Goal: Task Accomplishment & Management: Use online tool/utility

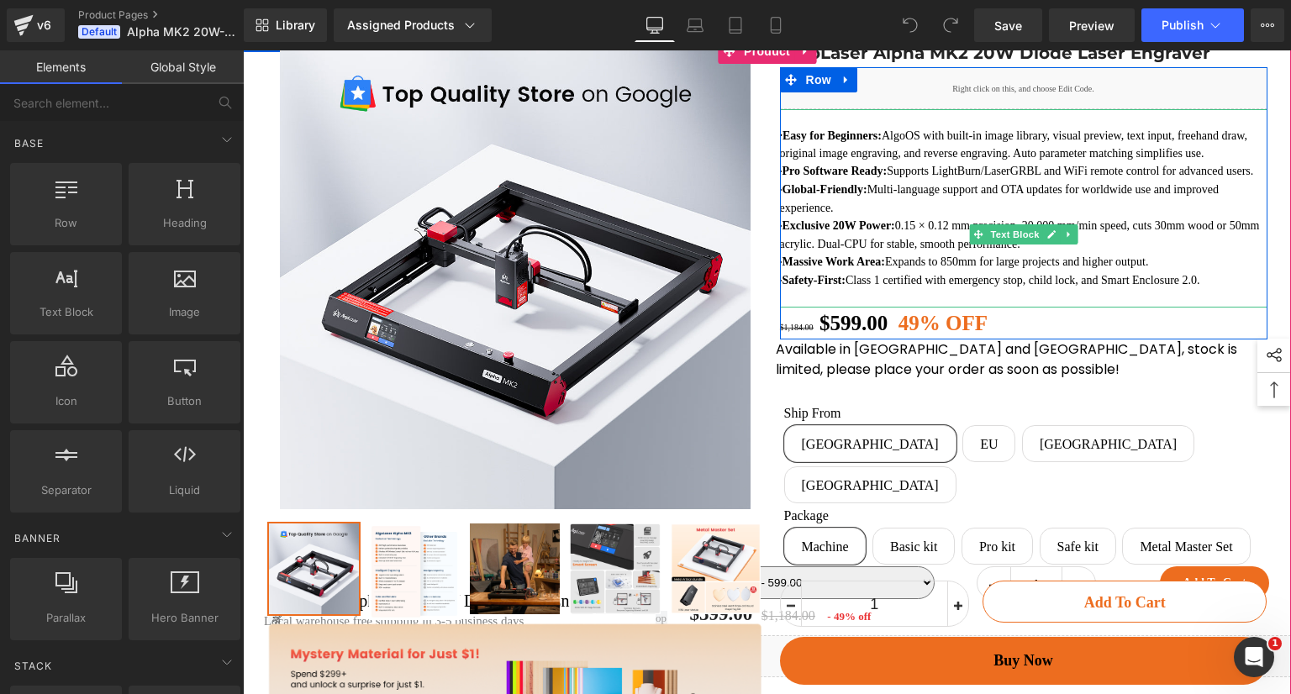
scroll to position [168, 0]
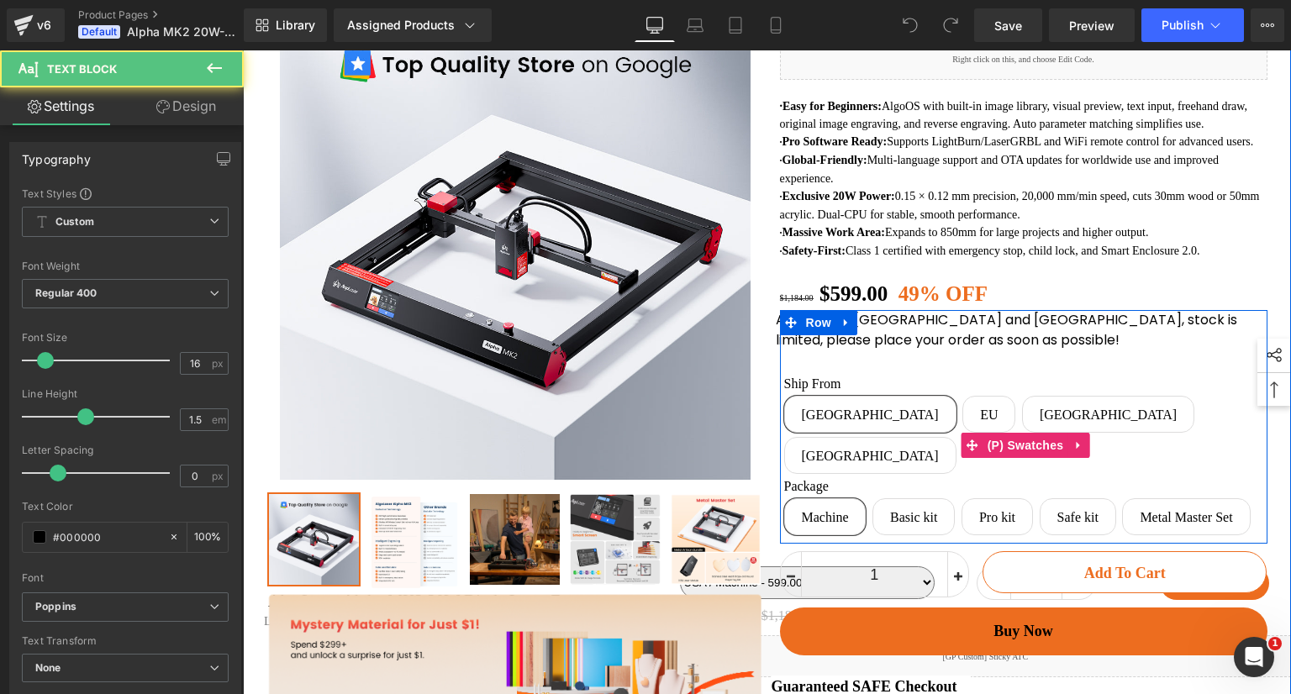
drag, startPoint x: 769, startPoint y: 388, endPoint x: 980, endPoint y: 414, distance: 212.7
click at [979, 417] on div "Available in [GEOGRAPHIC_DATA] and [GEOGRAPHIC_DATA], stock is limited, please …" at bounding box center [1024, 425] width 488 height 230
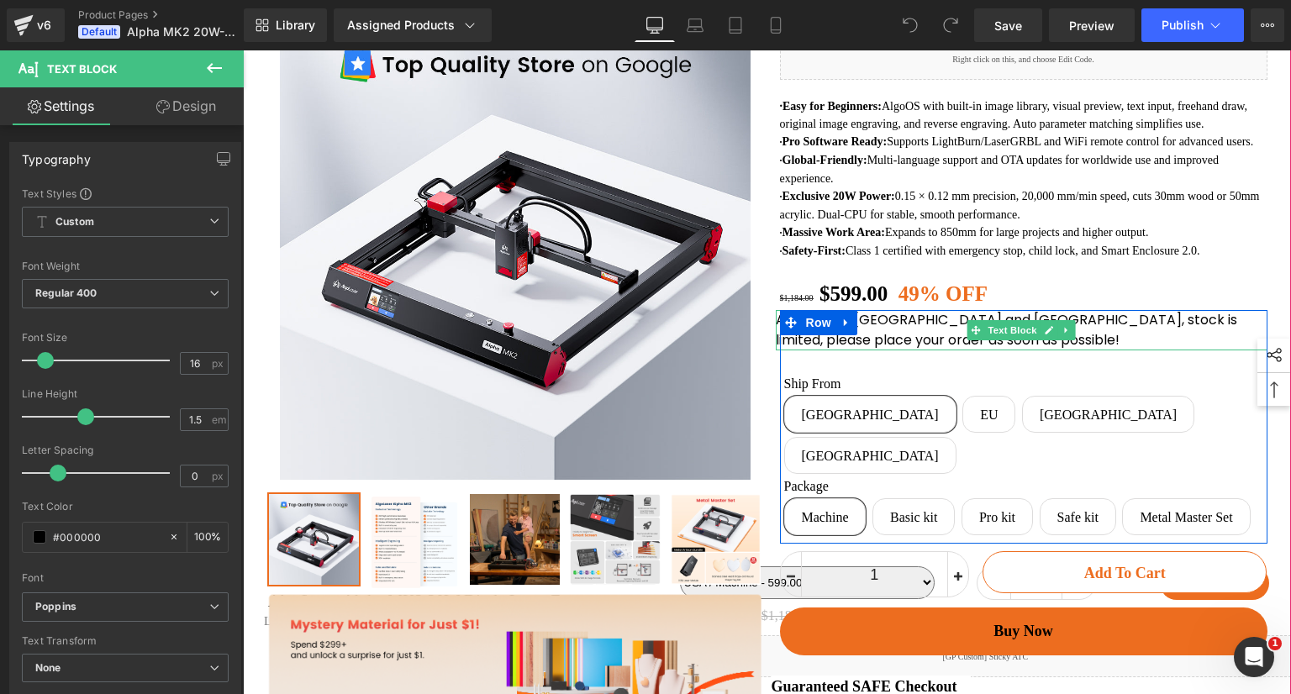
click at [1155, 351] on p "Available in [GEOGRAPHIC_DATA] and [GEOGRAPHIC_DATA], stock is limited, please …" at bounding box center [1022, 330] width 492 height 40
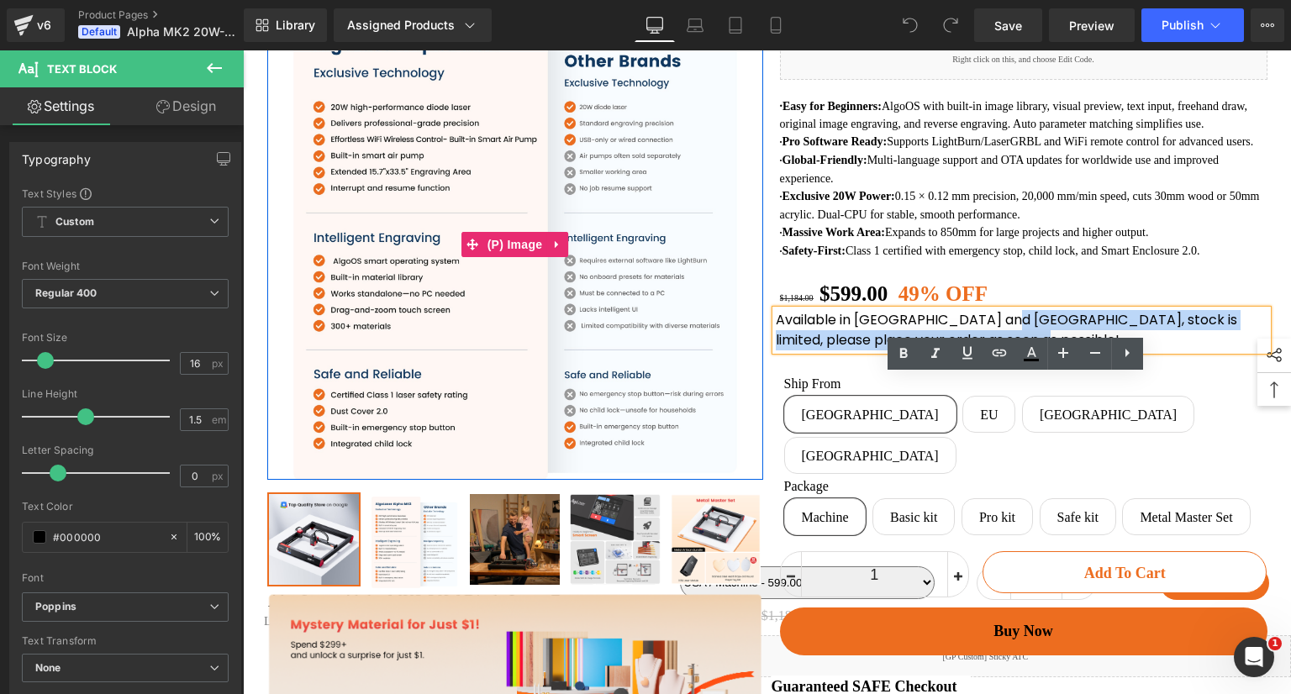
drag, startPoint x: 998, startPoint y: 404, endPoint x: 745, endPoint y: 377, distance: 254.6
click at [745, 377] on div "Sale Off (P) Image Row ‹" at bounding box center [767, 471] width 1009 height 925
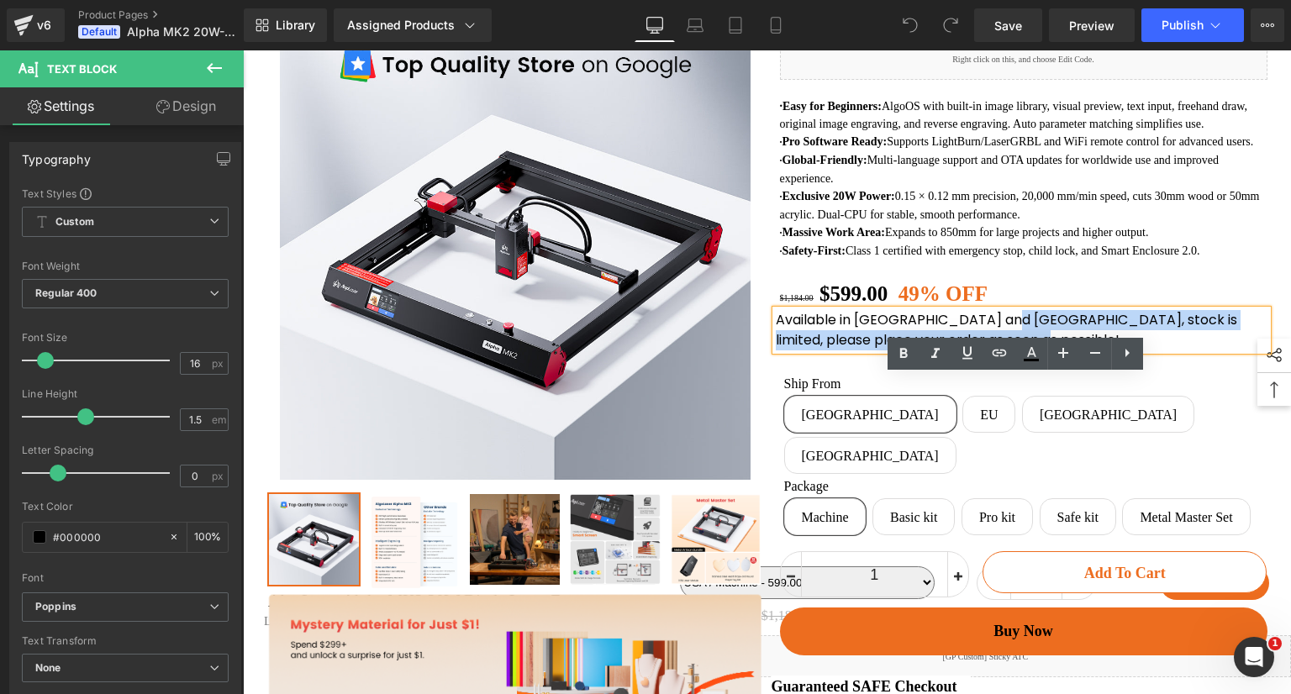
click at [1002, 351] on p "Available in [GEOGRAPHIC_DATA] and [GEOGRAPHIC_DATA], stock is limited, please …" at bounding box center [1022, 330] width 492 height 40
drag, startPoint x: 992, startPoint y: 412, endPoint x: 773, endPoint y: 385, distance: 221.1
click at [776, 351] on p "Available in [GEOGRAPHIC_DATA] and [GEOGRAPHIC_DATA], stock is limited, please …" at bounding box center [1022, 330] width 492 height 40
copy p "Available in [GEOGRAPHIC_DATA] and [GEOGRAPHIC_DATA], stock is limited, please …"
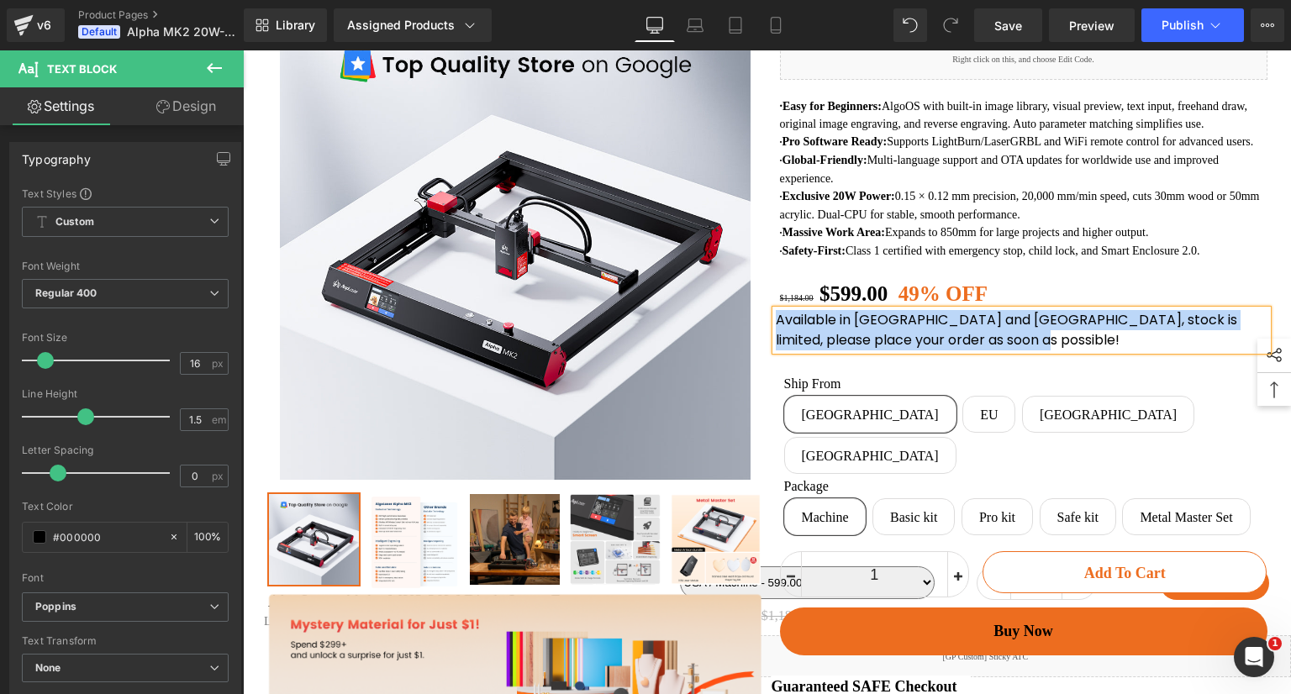
copy p "Available in [GEOGRAPHIC_DATA] and [GEOGRAPHIC_DATA], stock is limited, please …"
paste div
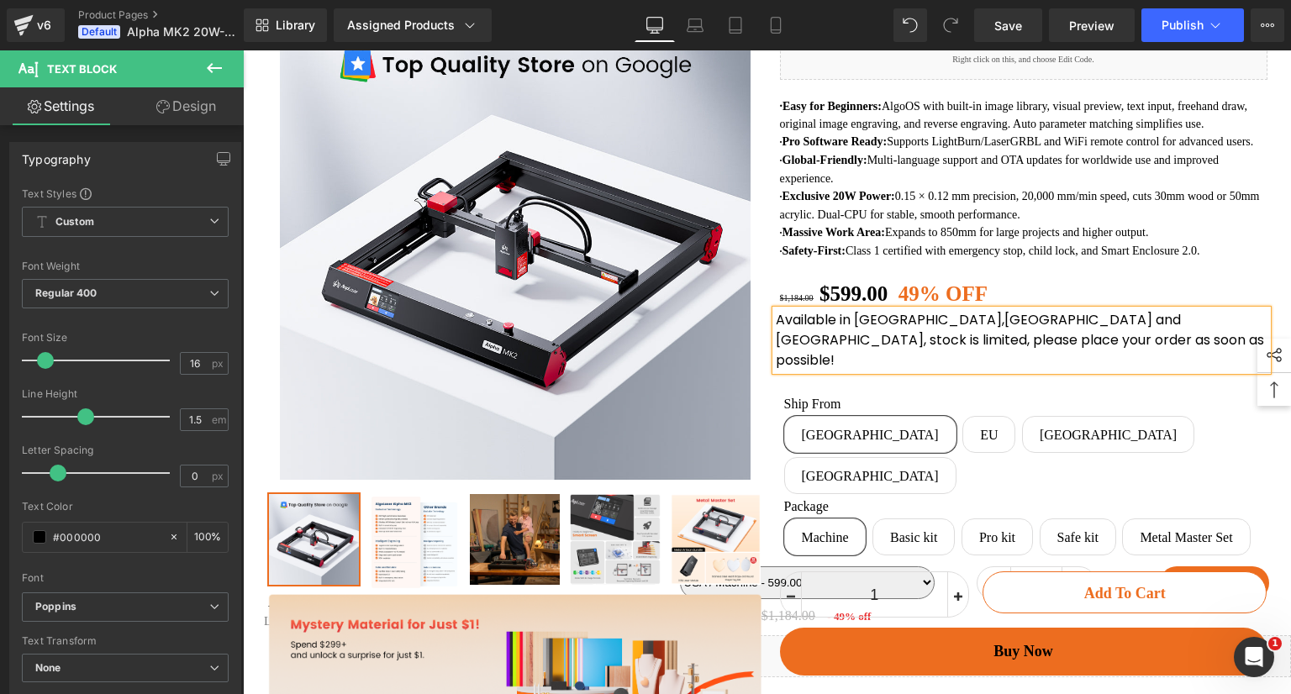
click at [900, 371] on p "Available in [GEOGRAPHIC_DATA],[GEOGRAPHIC_DATA] and [GEOGRAPHIC_DATA], stock i…" at bounding box center [1022, 340] width 492 height 61
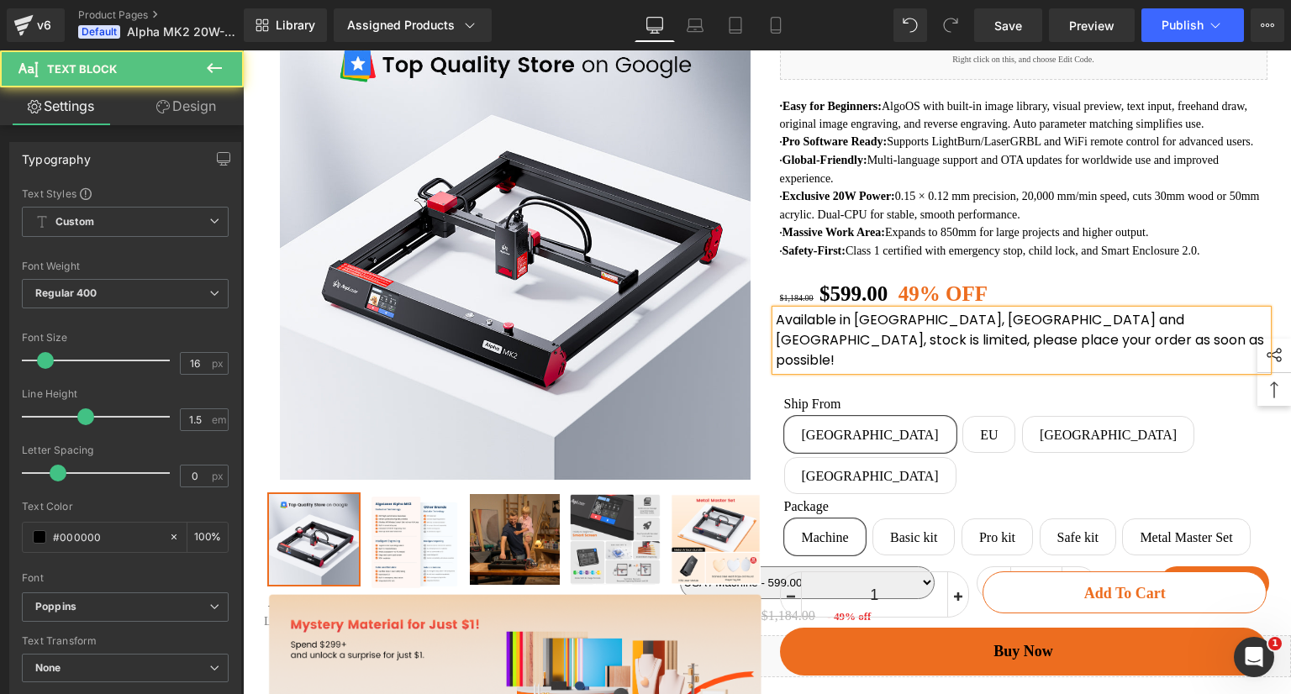
click at [989, 371] on p "Available in [GEOGRAPHIC_DATA], [GEOGRAPHIC_DATA] and [GEOGRAPHIC_DATA], stock …" at bounding box center [1022, 340] width 492 height 61
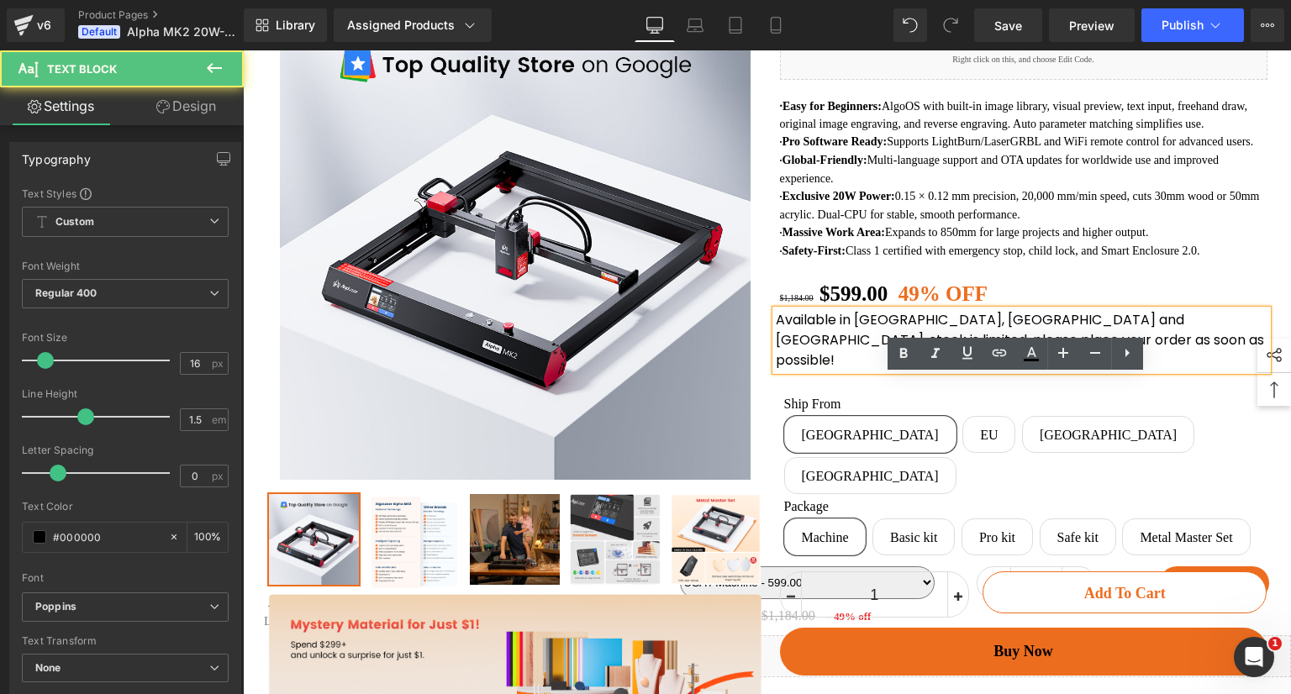
click at [1065, 371] on p "Available in [GEOGRAPHIC_DATA], [GEOGRAPHIC_DATA] and [GEOGRAPHIC_DATA], stock …" at bounding box center [1022, 340] width 492 height 61
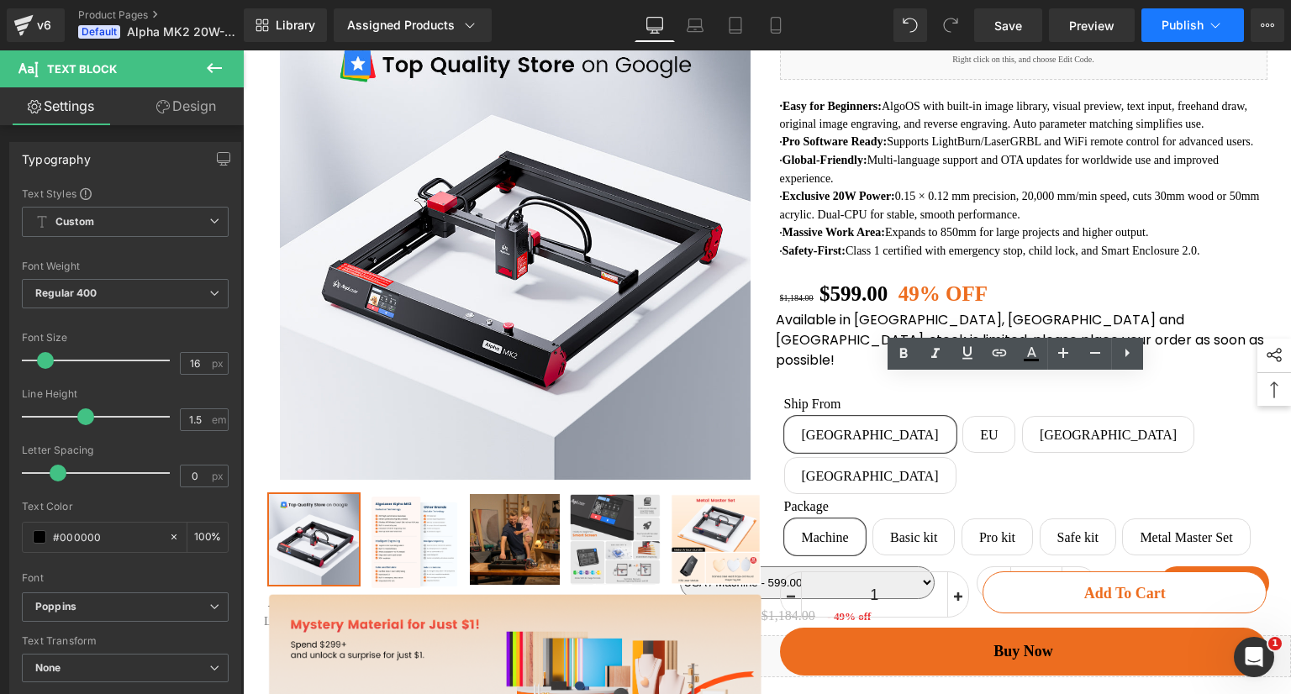
click at [1174, 26] on span "Publish" at bounding box center [1183, 24] width 42 height 13
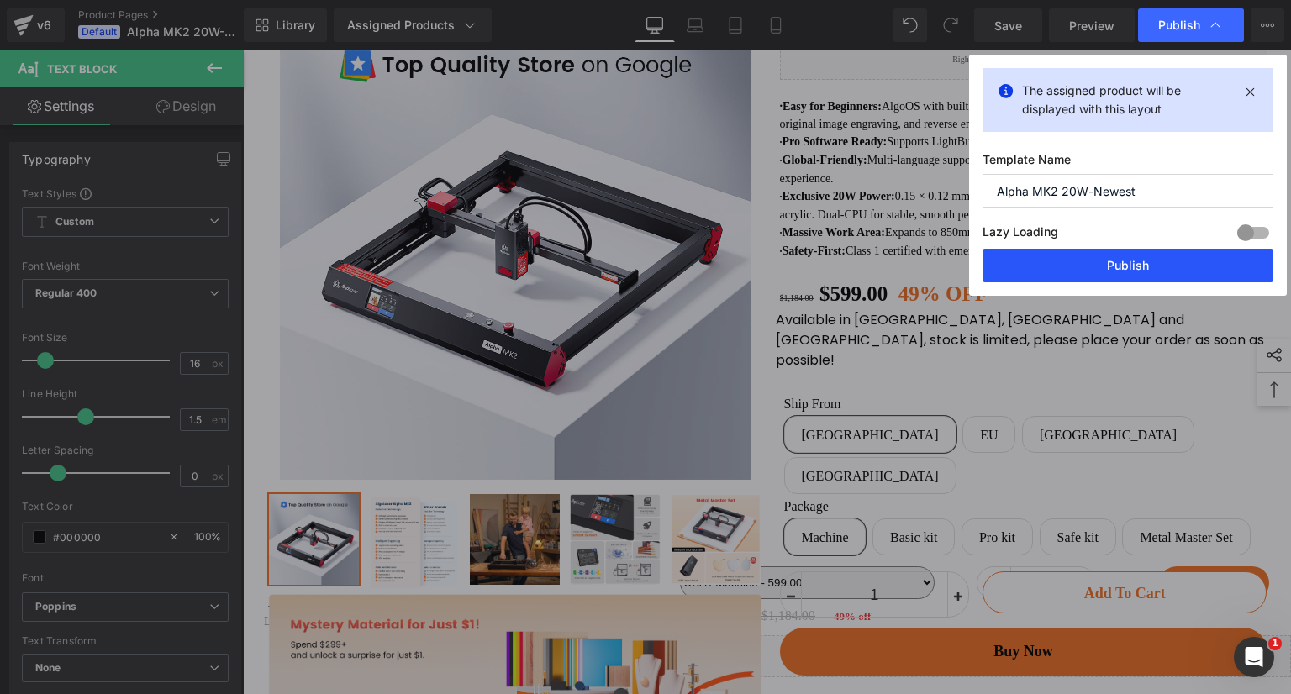
click at [1134, 263] on button "Publish" at bounding box center [1128, 266] width 291 height 34
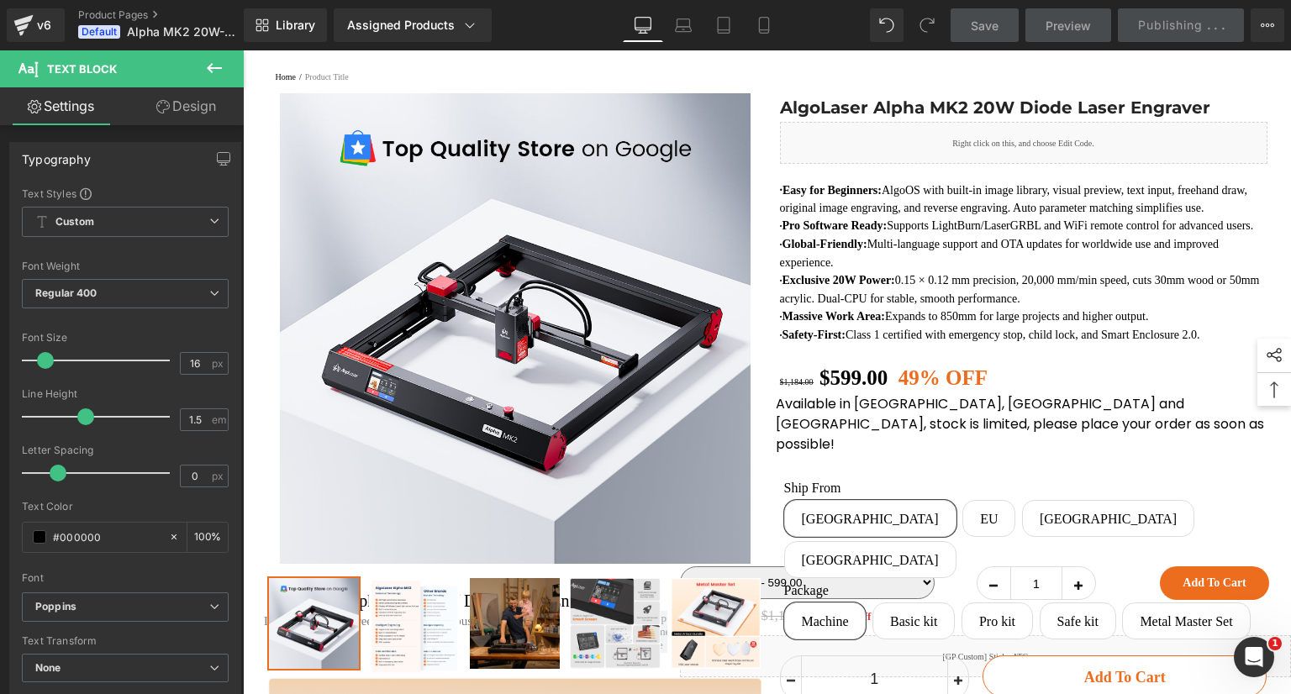
scroll to position [0, 0]
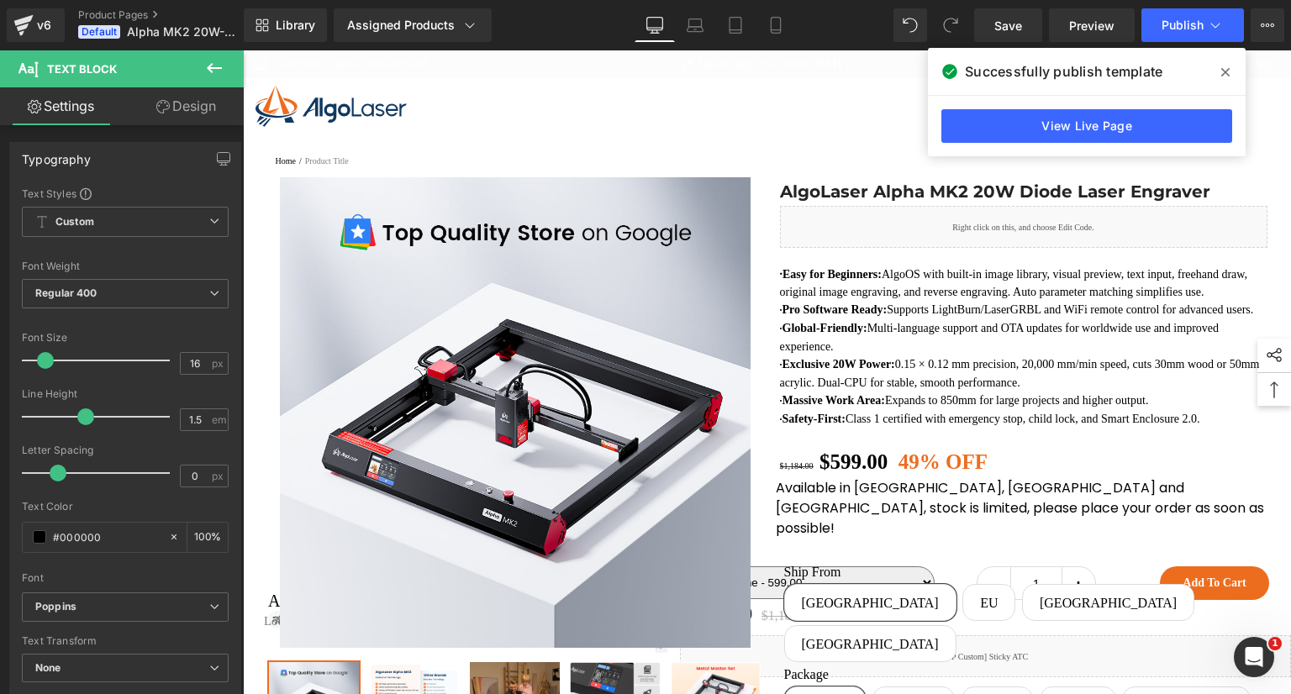
click at [1221, 68] on span at bounding box center [1225, 72] width 27 height 27
